Goal: Task Accomplishment & Management: Manage account settings

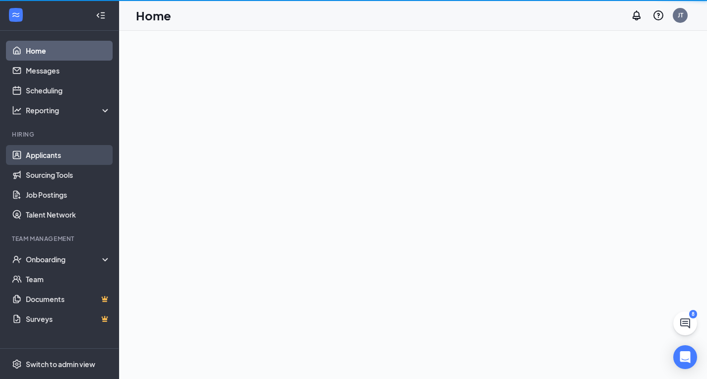
click at [76, 164] on link "Applicants" at bounding box center [68, 155] width 85 height 20
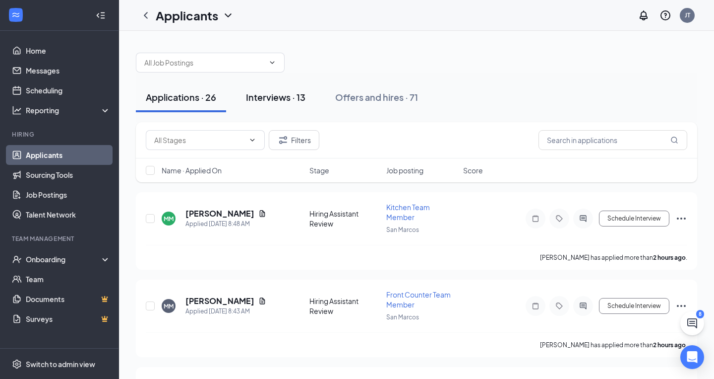
click at [284, 96] on div "Interviews · 13" at bounding box center [276, 97] width 60 height 12
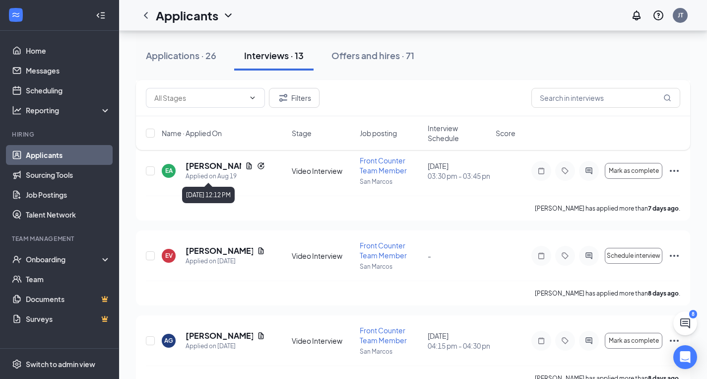
scroll to position [147, 0]
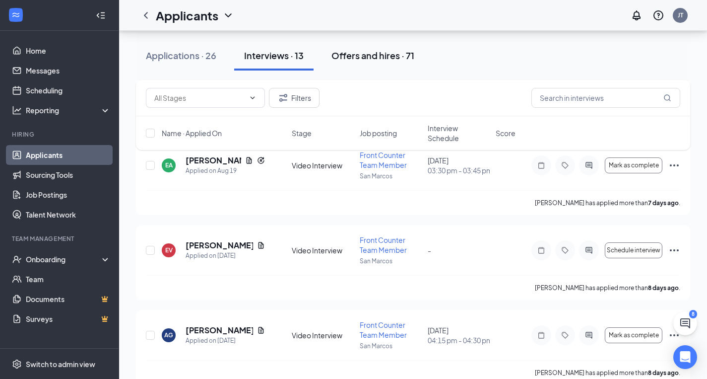
click at [381, 56] on div "Offers and hires · 71" at bounding box center [372, 55] width 83 height 12
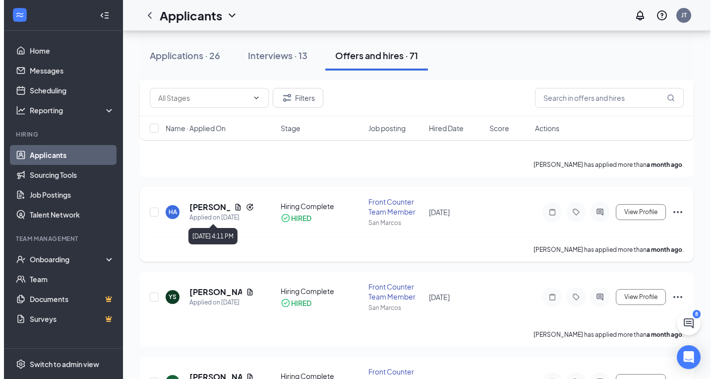
scroll to position [517, 0]
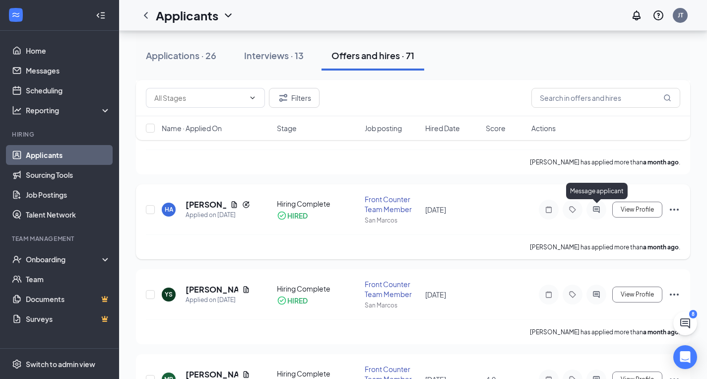
click at [595, 206] on icon "ActiveChat" at bounding box center [596, 209] width 6 height 6
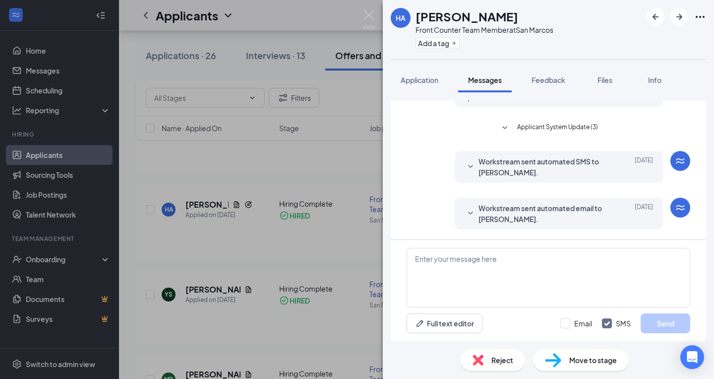
click at [466, 214] on icon "SmallChevronDown" at bounding box center [471, 213] width 12 height 12
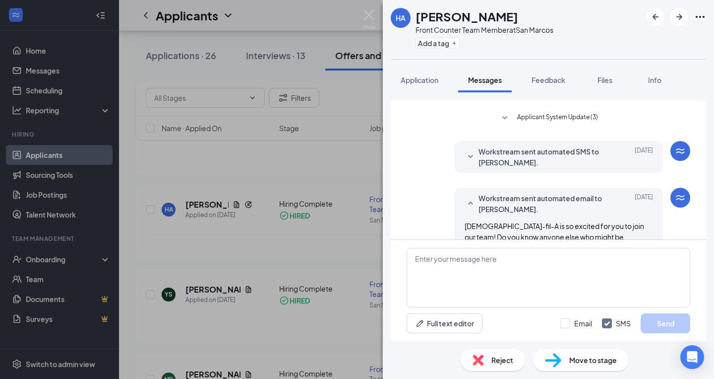
click at [479, 154] on span "Workstream sent automated SMS to Heidi Anderson." at bounding box center [544, 157] width 130 height 22
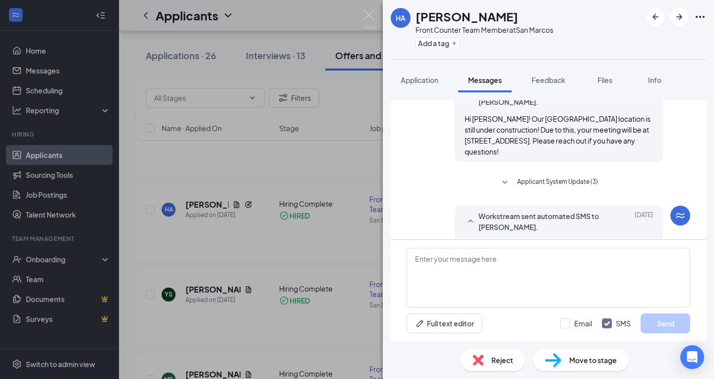
click at [484, 143] on span "Hi Heidi! Our San Marcos location is still under construction! Due to this, you…" at bounding box center [558, 135] width 186 height 42
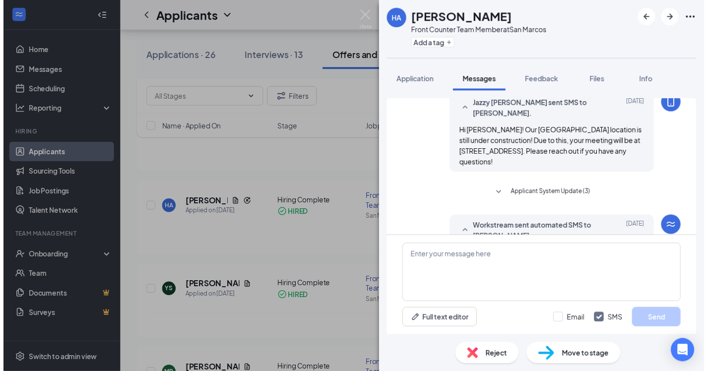
scroll to position [208, 0]
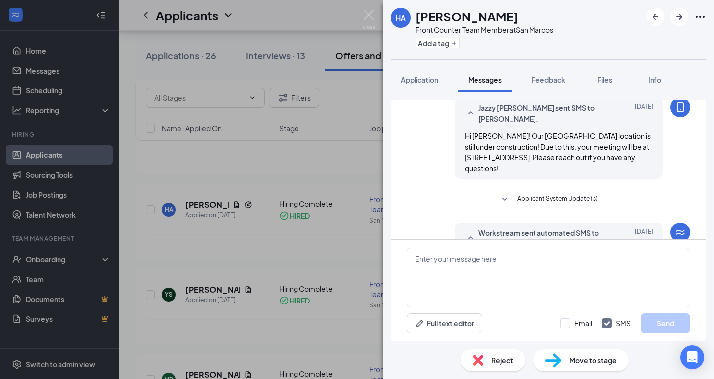
drag, startPoint x: 486, startPoint y: 136, endPoint x: 535, endPoint y: 171, distance: 60.8
click at [535, 171] on div "Hi Heidi! Our San Marcos location is still under construction! Due to this, you…" at bounding box center [559, 152] width 189 height 44
copy span "Our San Marcos location is still under construction! Due to this, your meeting …"
click at [338, 169] on div "HA Heidi Anderson Front Counter Team Member at San Marcos Add a tag Application…" at bounding box center [357, 189] width 714 height 379
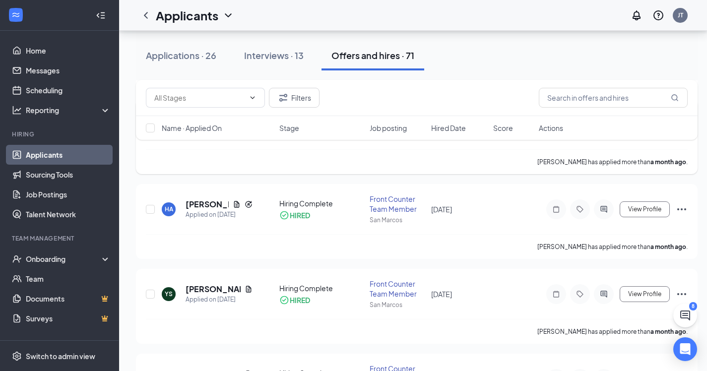
click at [328, 170] on div "Isabella Anderson has applied more than a month ago ." at bounding box center [417, 161] width 542 height 25
click at [283, 68] on button "Interviews · 13" at bounding box center [273, 56] width 79 height 30
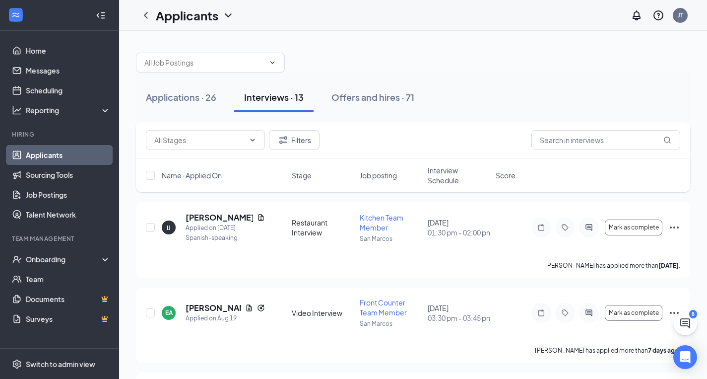
click at [436, 174] on span "Interview Schedule" at bounding box center [459, 175] width 62 height 20
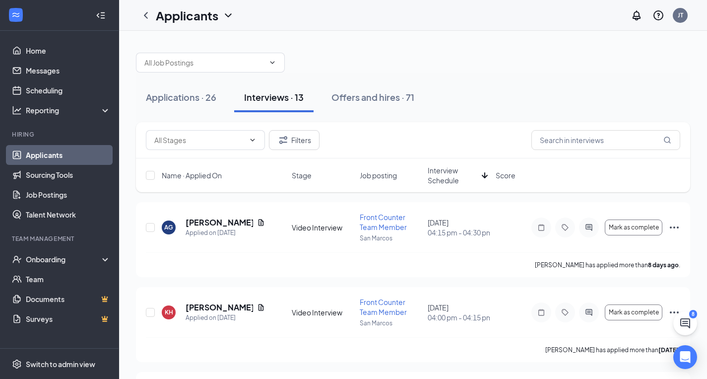
click at [441, 175] on span "Interview Schedule" at bounding box center [453, 175] width 50 height 20
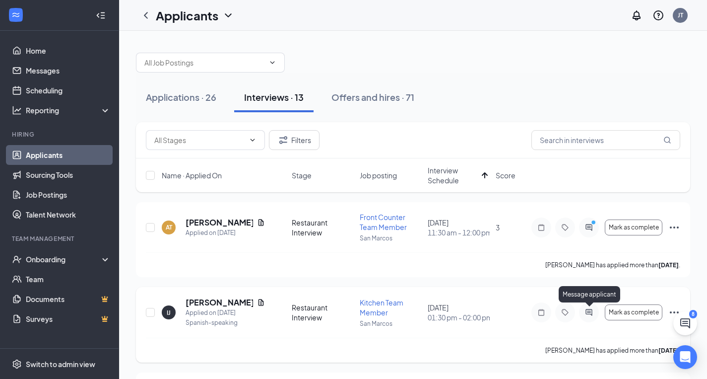
click at [591, 312] on icon "ActiveChat" at bounding box center [589, 312] width 12 height 8
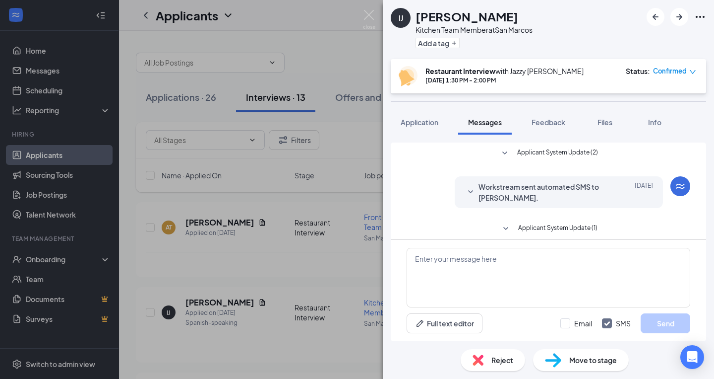
scroll to position [322, 0]
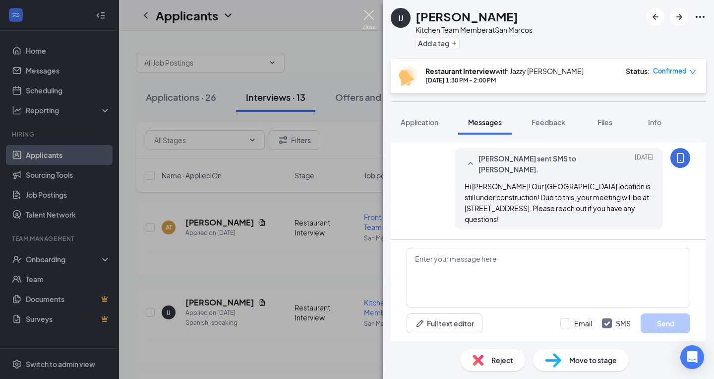
click at [375, 26] on img at bounding box center [369, 19] width 12 height 19
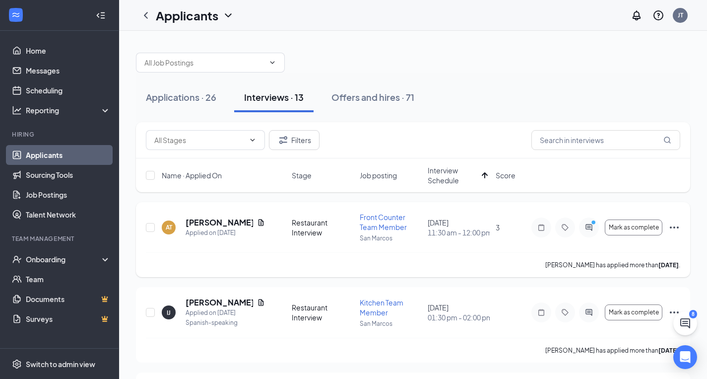
click at [584, 224] on icon "ActiveChat" at bounding box center [589, 227] width 12 height 8
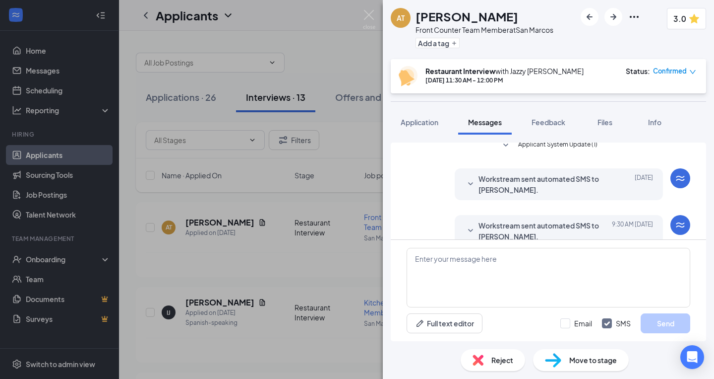
scroll to position [459, 0]
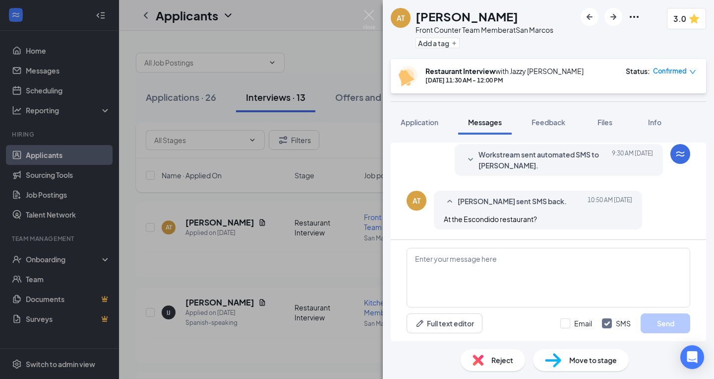
click at [466, 170] on div at bounding box center [471, 160] width 12 height 22
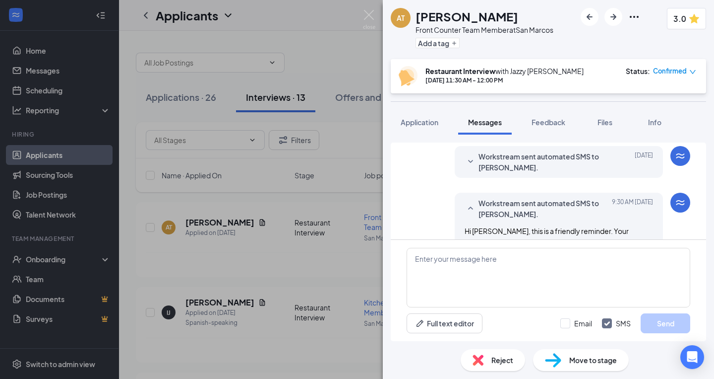
click at [469, 173] on div "Workstream sent automated SMS to Alyson Tapia. Aug 18" at bounding box center [559, 162] width 189 height 22
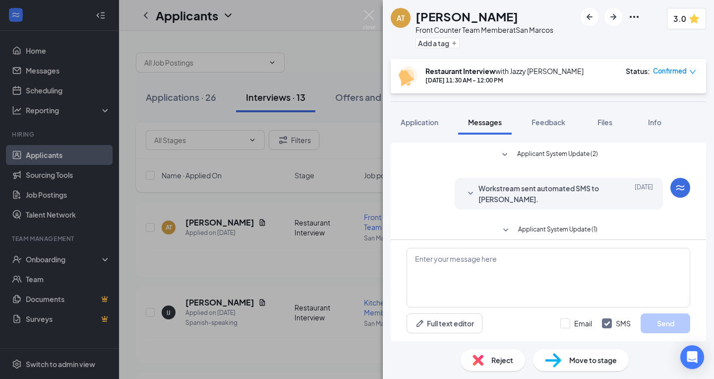
click at [469, 204] on div "Workstream sent automated SMS to Alyson Tapia. Aug 18" at bounding box center [559, 194] width 189 height 22
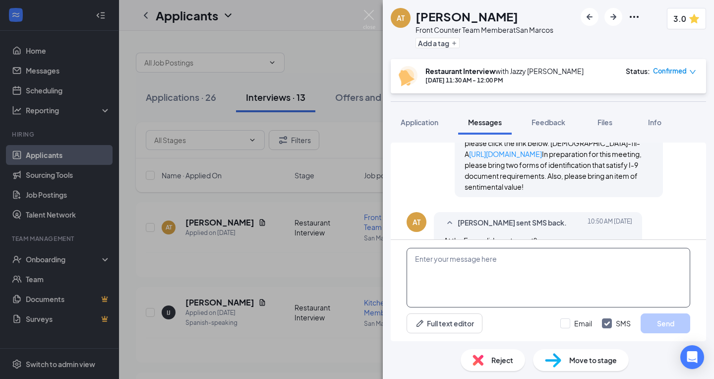
scroll to position [739, 0]
click at [447, 252] on textarea at bounding box center [549, 278] width 284 height 60
paste textarea "Our San Marcos location is still under construction! Due to this, your meeting …"
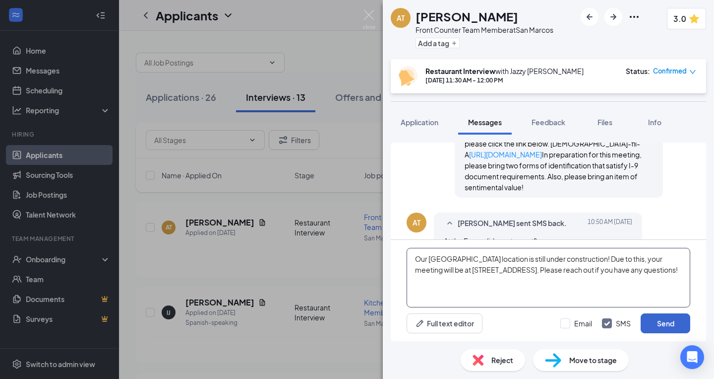
type textarea "Our San Marcos location is still under construction! Due to this, your meeting …"
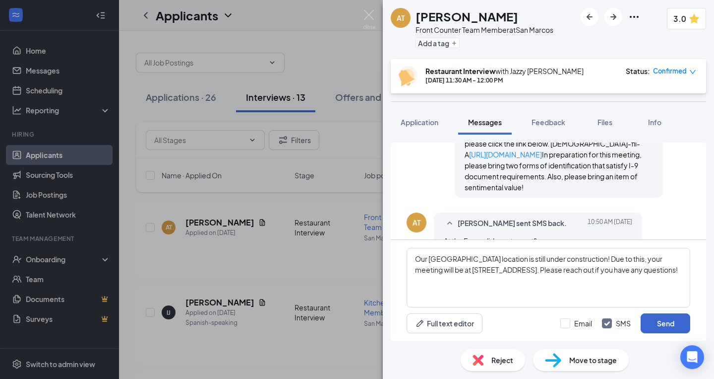
click at [658, 325] on button "Send" at bounding box center [666, 323] width 50 height 20
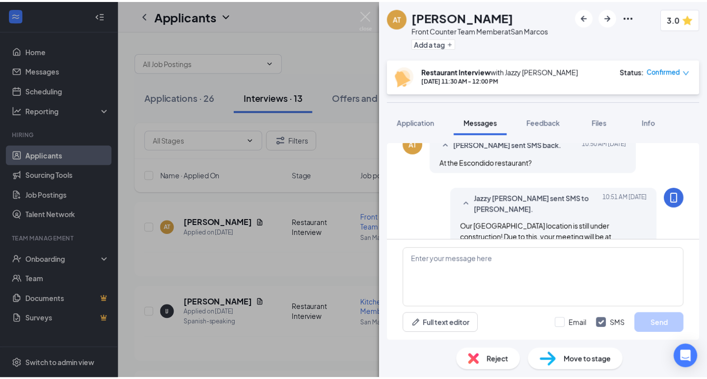
scroll to position [825, 0]
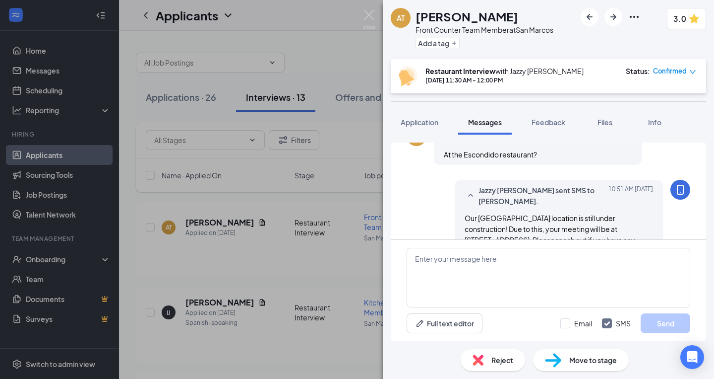
click at [368, 8] on div "AT Alyson Tapia Front Counter Team Member at San Marcos Add a tag 3.0 Restauran…" at bounding box center [357, 189] width 714 height 379
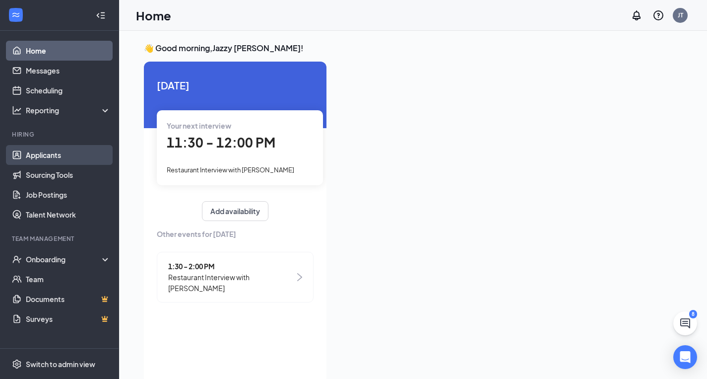
click at [66, 154] on link "Applicants" at bounding box center [68, 155] width 85 height 20
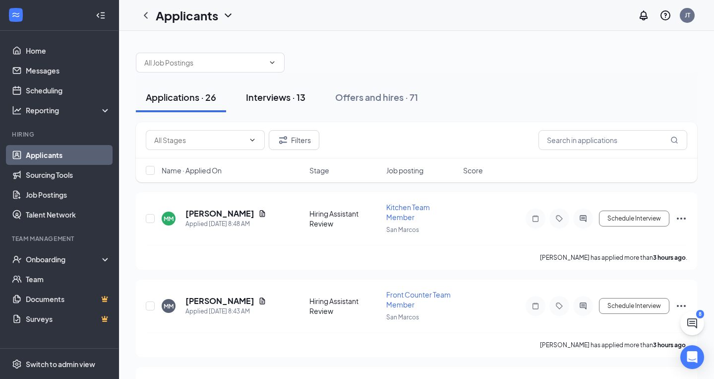
click at [300, 100] on div "Interviews · 13" at bounding box center [276, 97] width 60 height 12
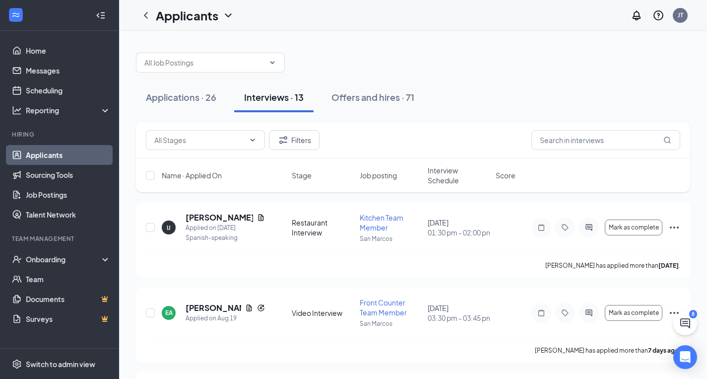
click at [443, 181] on span "Interview Schedule" at bounding box center [459, 175] width 62 height 20
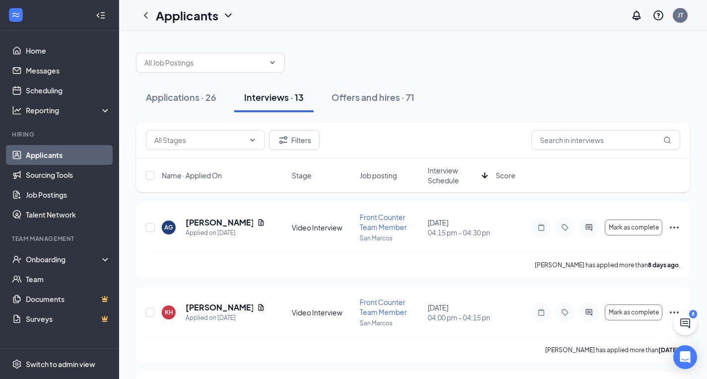
click at [445, 176] on span "Interview Schedule" at bounding box center [453, 175] width 50 height 20
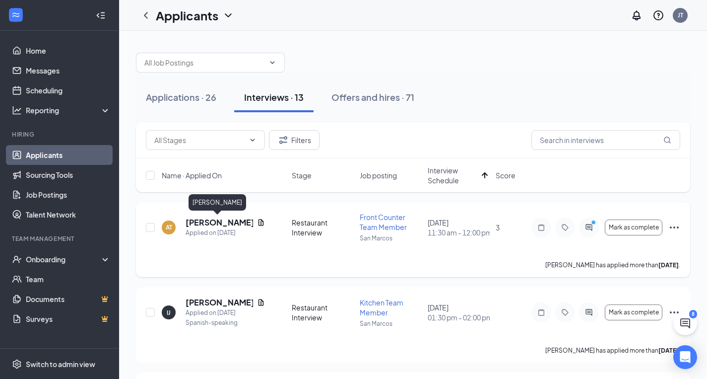
click at [223, 223] on h5 "[PERSON_NAME]" at bounding box center [219, 222] width 67 height 11
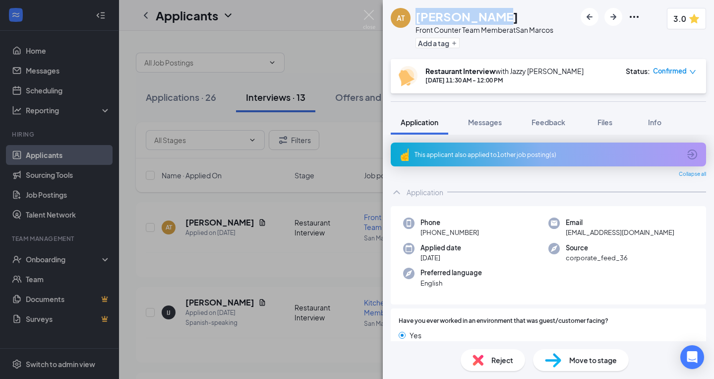
drag, startPoint x: 497, startPoint y: 21, endPoint x: 418, endPoint y: 17, distance: 79.5
click at [418, 17] on div "[PERSON_NAME]" at bounding box center [485, 16] width 138 height 17
drag, startPoint x: 476, startPoint y: 229, endPoint x: 429, endPoint y: 233, distance: 46.8
click at [429, 233] on span "[PHONE_NUMBER]" at bounding box center [450, 232] width 59 height 10
copy span "[PHONE_NUMBER]"
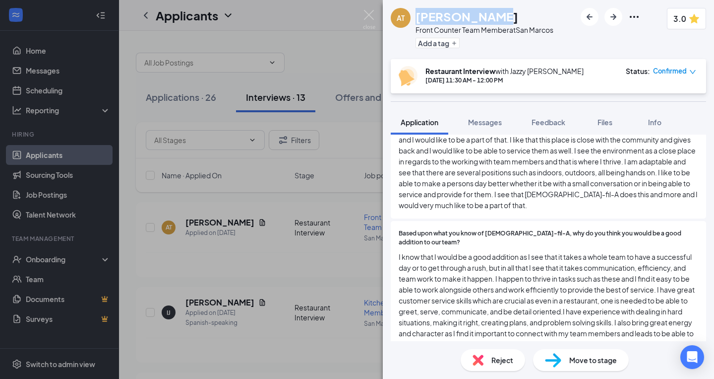
scroll to position [1043, 0]
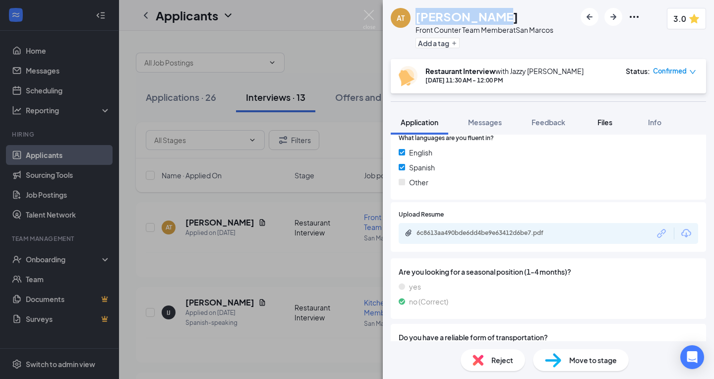
click at [608, 125] on span "Files" at bounding box center [605, 122] width 15 height 9
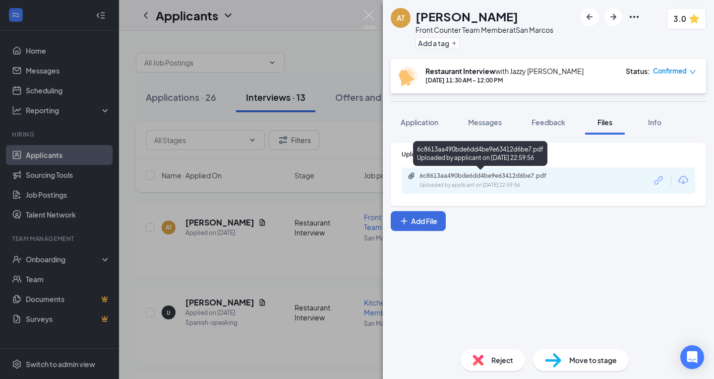
click at [515, 175] on div "6c8613aa490bde6dd4be9e63412d6be7.pdf" at bounding box center [489, 176] width 139 height 8
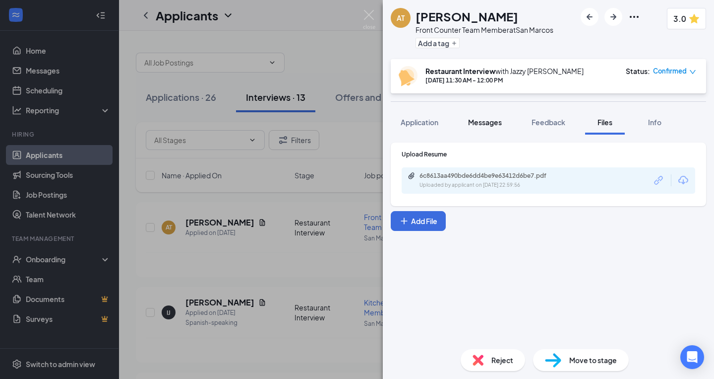
click at [493, 119] on span "Messages" at bounding box center [485, 122] width 34 height 9
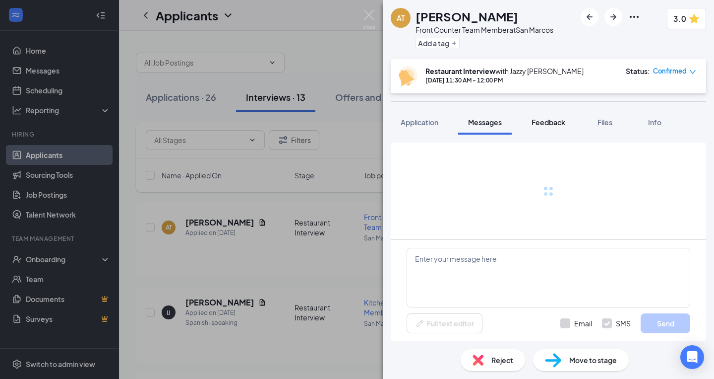
click at [559, 129] on button "Feedback" at bounding box center [549, 122] width 54 height 25
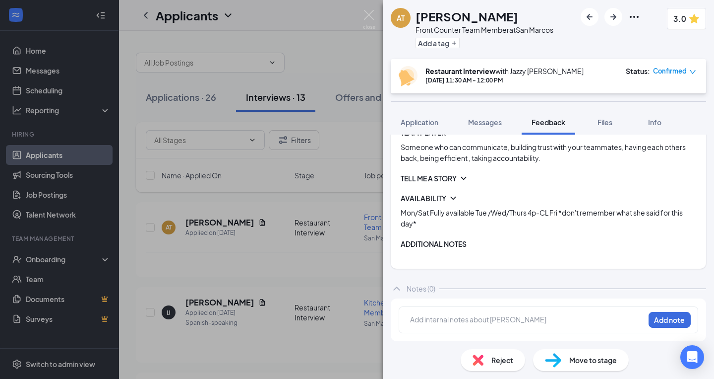
scroll to position [309, 0]
click at [430, 123] on span "Application" at bounding box center [420, 122] width 38 height 9
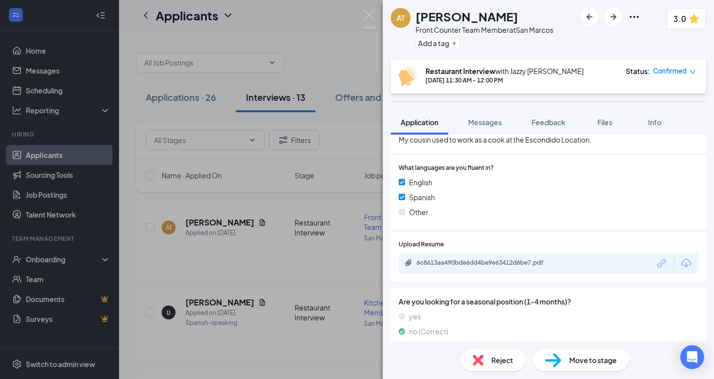
scroll to position [984, 0]
